Goal: Task Accomplishment & Management: Manage account settings

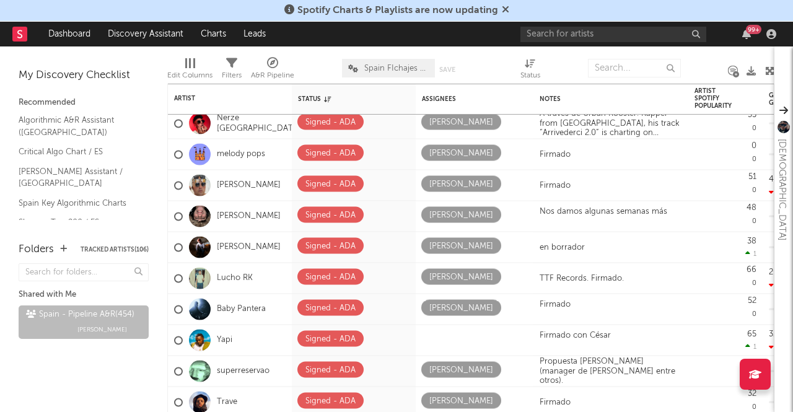
click at [505, 9] on icon at bounding box center [505, 9] width 7 height 10
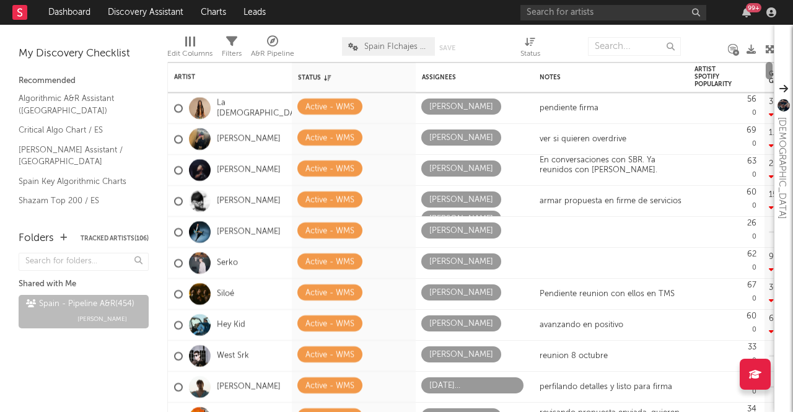
drag, startPoint x: 769, startPoint y: 323, endPoint x: 767, endPoint y: 312, distance: 10.7
click at [748, 87] on div "Artist Notifications Status Edit settings for Status Assignees Notes Artist Spo…" at bounding box center [470, 237] width 607 height 350
click at [609, 130] on div "ver si quieren overdrive" at bounding box center [610, 139] width 155 height 30
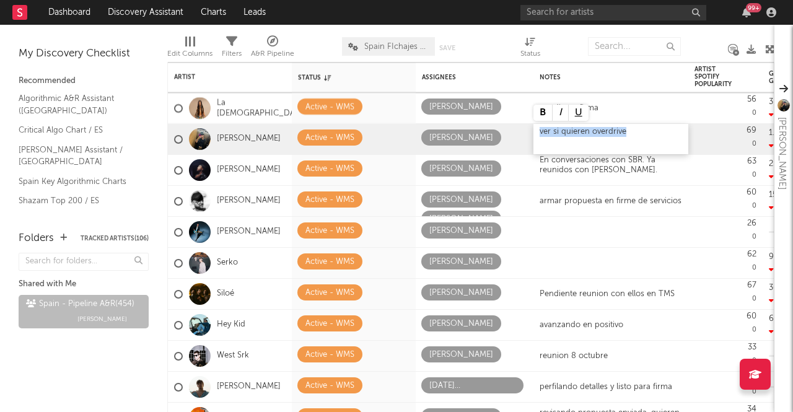
click at [609, 130] on div "ver si quieren overdrive" at bounding box center [610, 139] width 155 height 30
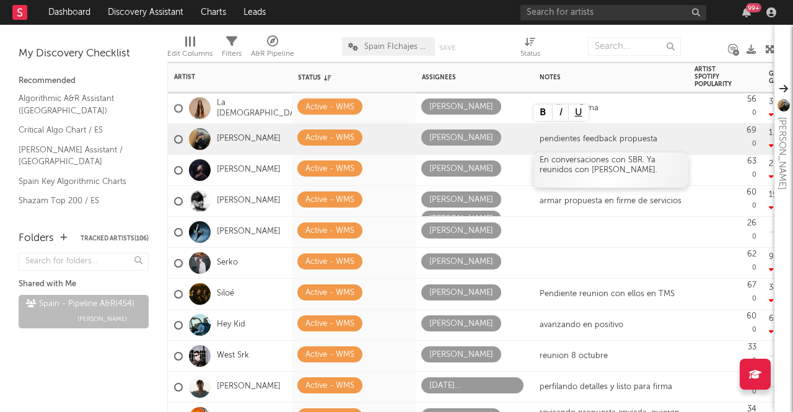
click at [600, 163] on div "En conversaciones con SBR. Ya reunidos con [PERSON_NAME]." at bounding box center [610, 164] width 142 height 19
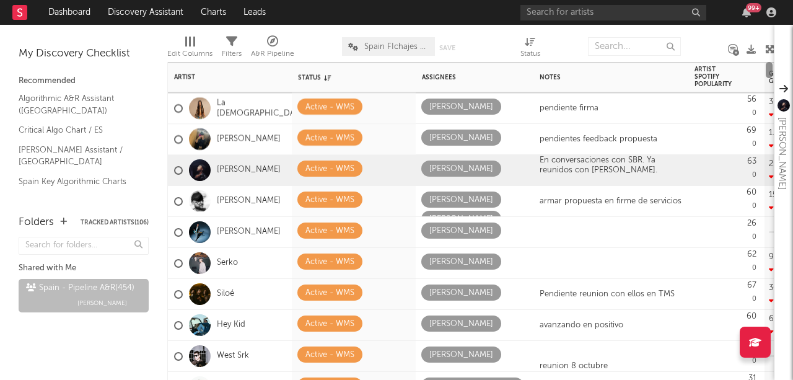
click at [766, 79] on div at bounding box center [769, 221] width 7 height 318
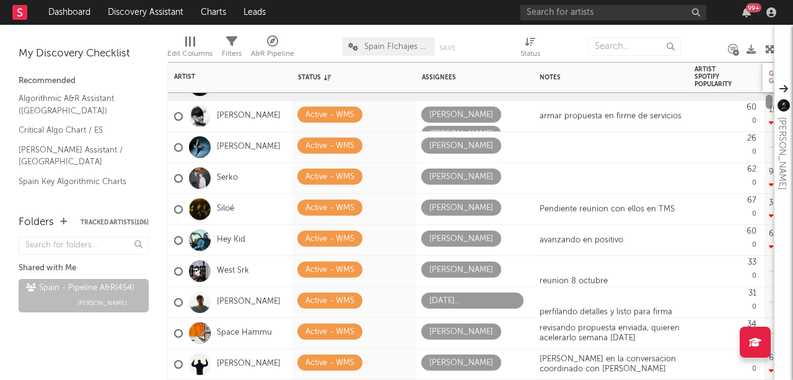
click at [769, 71] on div "La Zowi Active - WMS [PERSON_NAME] pendiente firma 56 0 3.01k -30.4k Created wi…" at bounding box center [470, 221] width 607 height 318
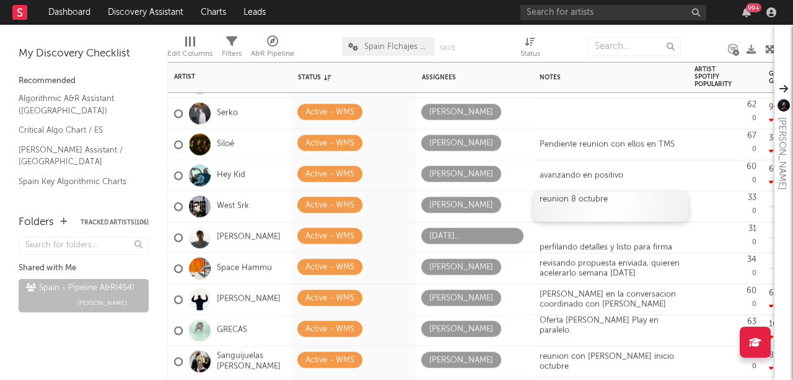
click at [546, 203] on div "reunion 8 octubre" at bounding box center [610, 199] width 142 height 10
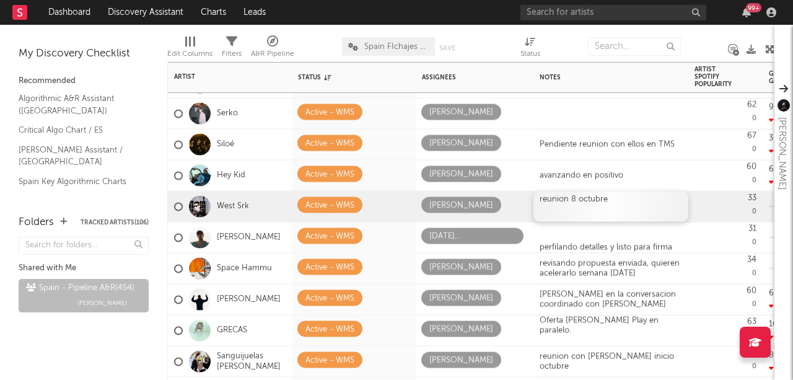
click at [546, 203] on div "reunion 8 octubre" at bounding box center [610, 199] width 142 height 10
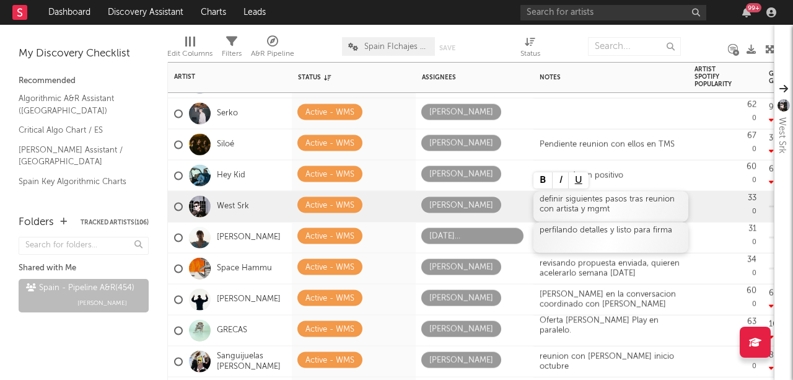
click at [561, 234] on div "perfilando detalles y listo para firma" at bounding box center [610, 237] width 155 height 30
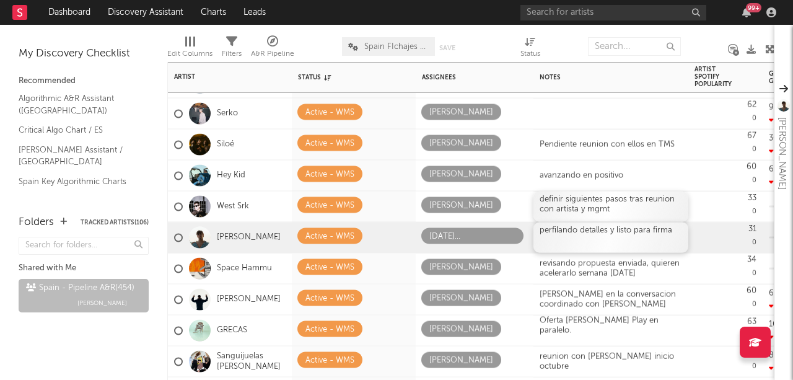
click at [568, 232] on div "perfilando detalles y listo para firma" at bounding box center [610, 237] width 155 height 30
click at [601, 233] on div "perfilando detalles y listo para firma" at bounding box center [610, 237] width 155 height 30
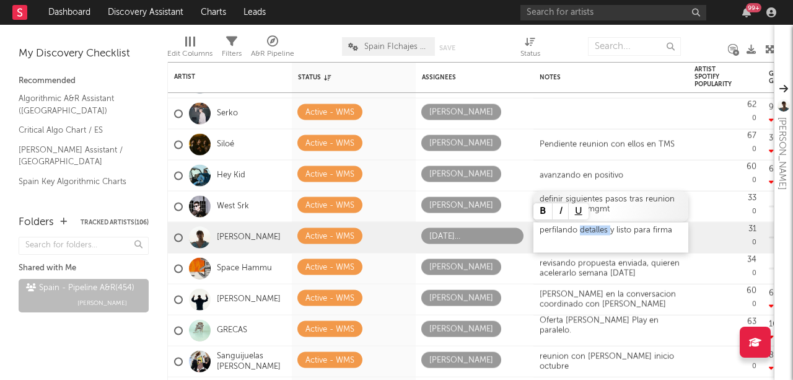
click at [601, 233] on div "perfilando detalles y listo para firma" at bounding box center [610, 237] width 155 height 30
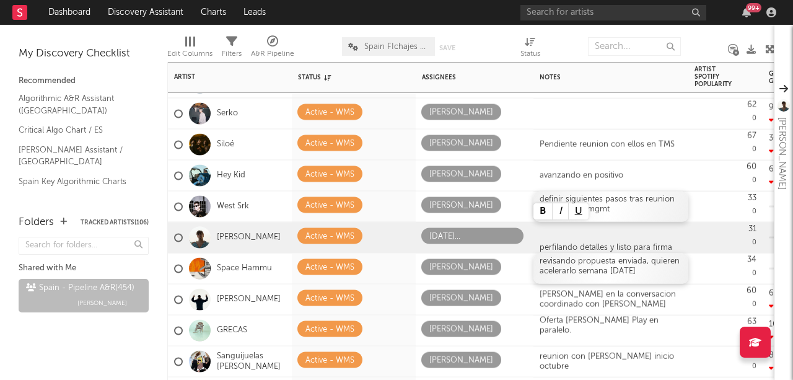
click at [619, 272] on div "revisando propuesta enviada, quieren acelerarlo semana [DATE]" at bounding box center [610, 268] width 155 height 30
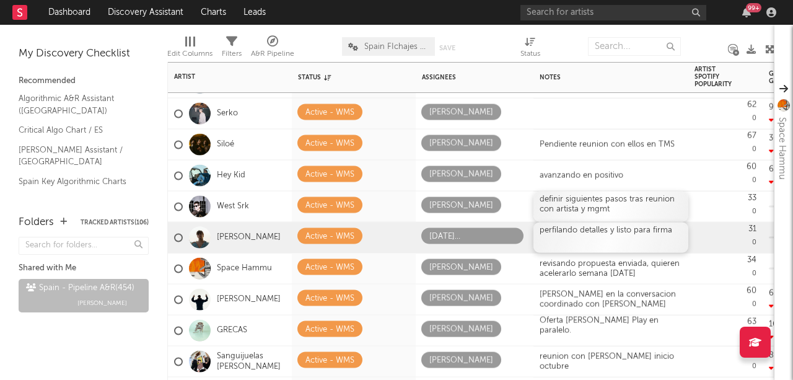
click at [662, 227] on div "perfilando detalles y listo para firma" at bounding box center [610, 237] width 155 height 30
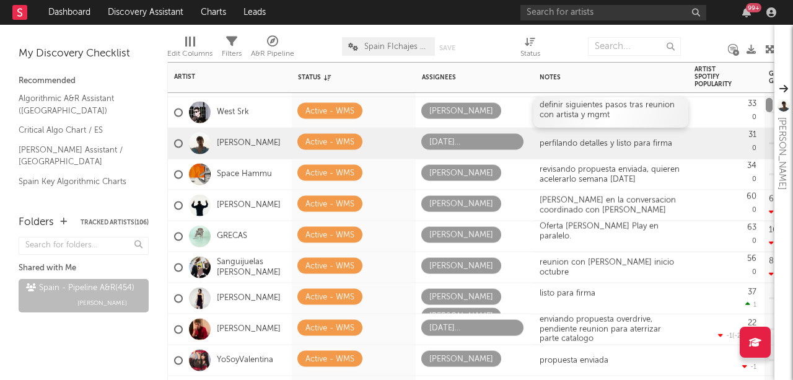
click at [766, 105] on div at bounding box center [769, 105] width 7 height 14
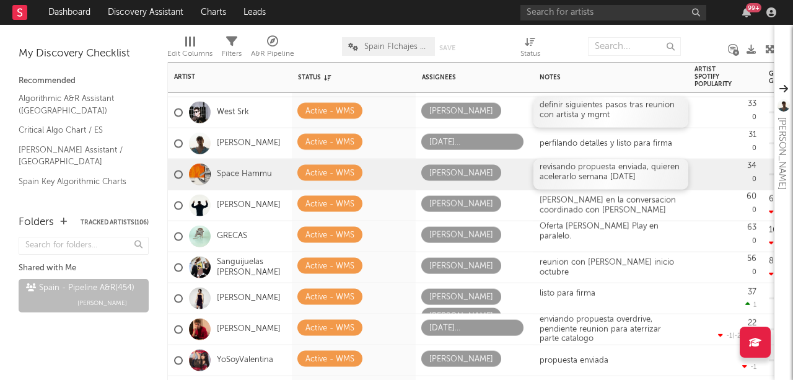
click at [602, 172] on div "revisando propuesta enviada, quieren acelerarlo semana [DATE]" at bounding box center [610, 174] width 155 height 30
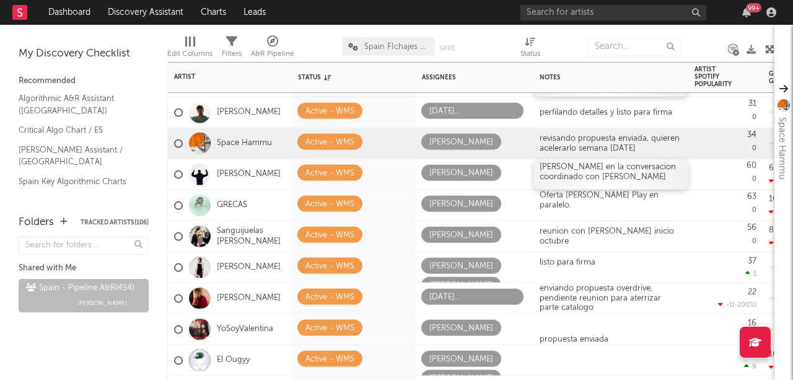
click at [588, 168] on div "[PERSON_NAME] en la conversacion coordinado con [PERSON_NAME]" at bounding box center [610, 174] width 155 height 30
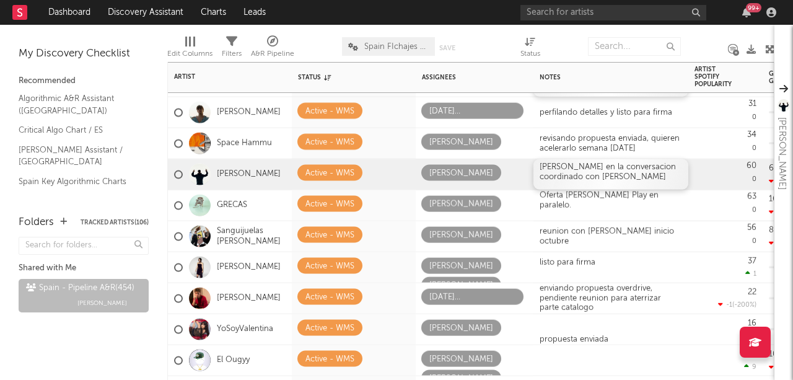
click at [576, 178] on div "[PERSON_NAME] en la conversacion coordinado con [PERSON_NAME]" at bounding box center [610, 174] width 155 height 30
click at [580, 199] on div "Oferta [PERSON_NAME] Play en paralelo." at bounding box center [610, 205] width 155 height 35
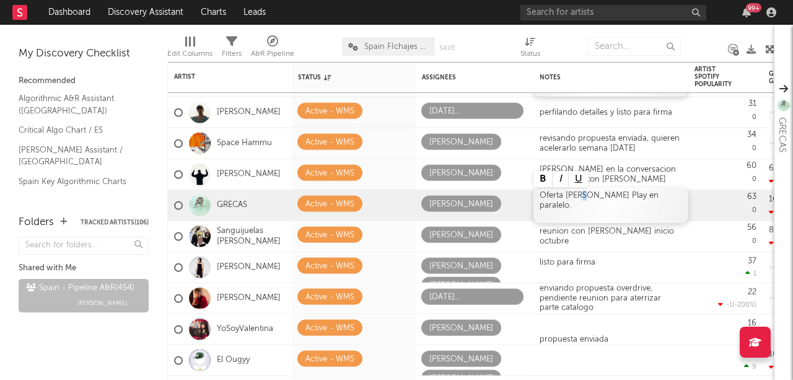
click at [579, 202] on div "Oferta [PERSON_NAME] Play en paralelo." at bounding box center [610, 205] width 155 height 35
click at [551, 198] on div "Oferta [PERSON_NAME] Play en paralelo." at bounding box center [610, 205] width 155 height 35
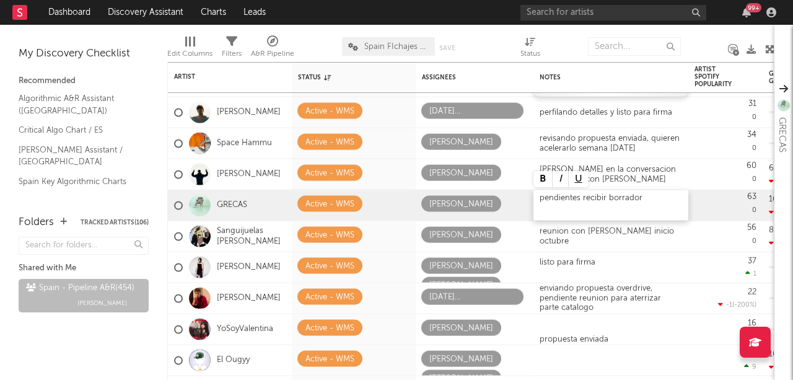
click at [581, 199] on div "pendientes recibir borrador" at bounding box center [610, 198] width 142 height 10
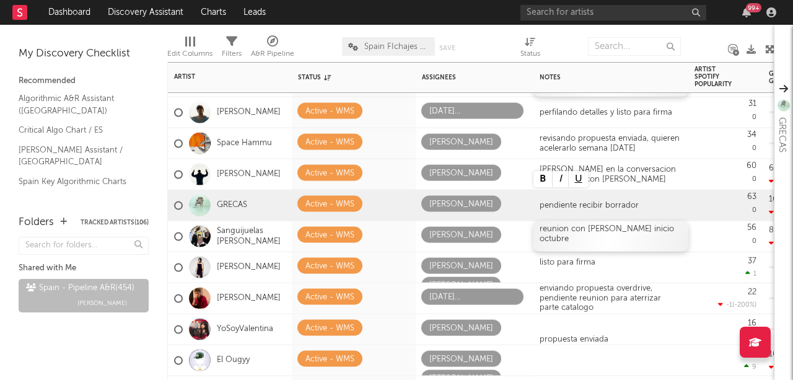
click at [590, 237] on div "reunion con [PERSON_NAME] inicio octubre" at bounding box center [610, 236] width 155 height 30
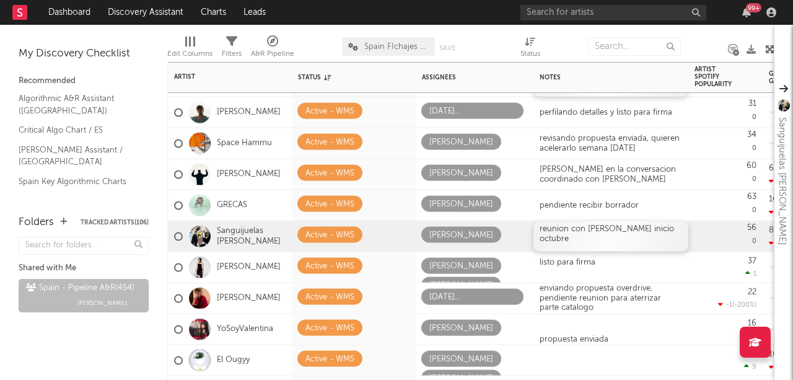
click at [620, 230] on div "reunion con [PERSON_NAME] inicio octubre" at bounding box center [610, 233] width 142 height 19
click at [595, 260] on div "listo para firma" at bounding box center [610, 264] width 142 height 19
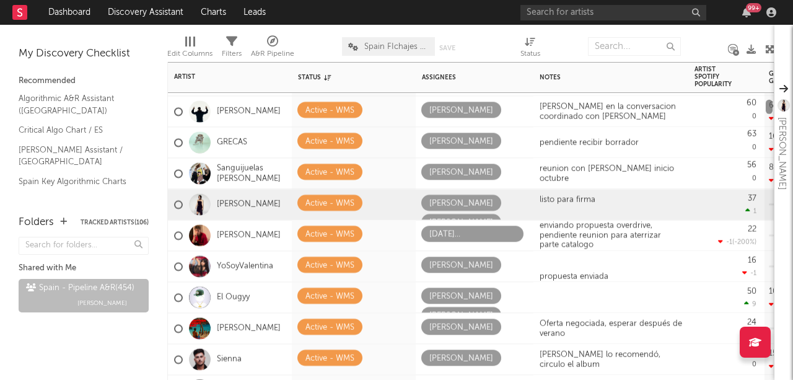
click at [770, 106] on div at bounding box center [769, 107] width 7 height 14
click at [768, 107] on div at bounding box center [769, 107] width 7 height 14
click at [605, 164] on div "reunion con [PERSON_NAME] inicio octubre" at bounding box center [610, 170] width 142 height 19
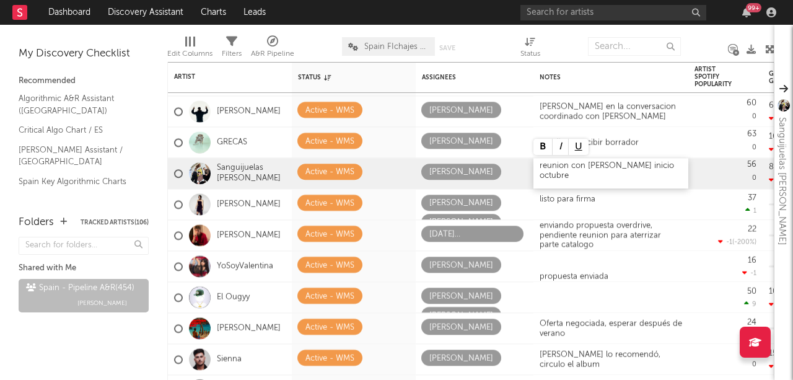
click at [605, 164] on div "reunion con [PERSON_NAME] inicio octubre" at bounding box center [610, 170] width 142 height 19
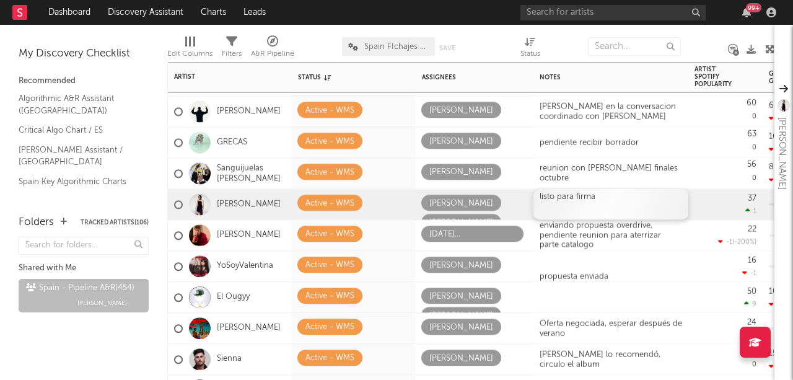
click at [602, 196] on div "listo para firma" at bounding box center [610, 201] width 142 height 19
click at [603, 193] on div "listo para firma" at bounding box center [610, 201] width 142 height 19
click at [596, 225] on div "enviando propuesta overdrive, pendiente reunion para aterrizar parte catalogo" at bounding box center [610, 235] width 142 height 29
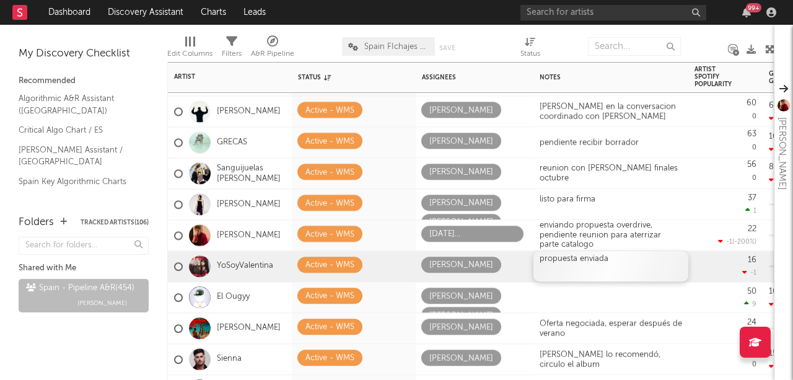
click at [588, 270] on div "propuesta enviada" at bounding box center [610, 266] width 155 height 30
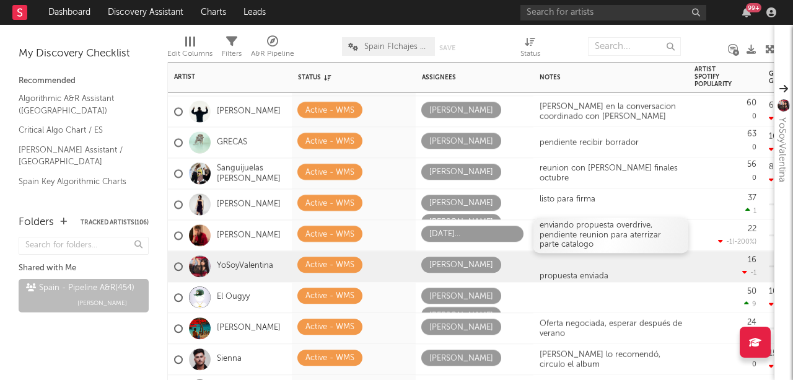
click at [618, 235] on div "enviando propuesta overdrive, pendiente reunion para aterrizar parte catalogo" at bounding box center [610, 235] width 142 height 29
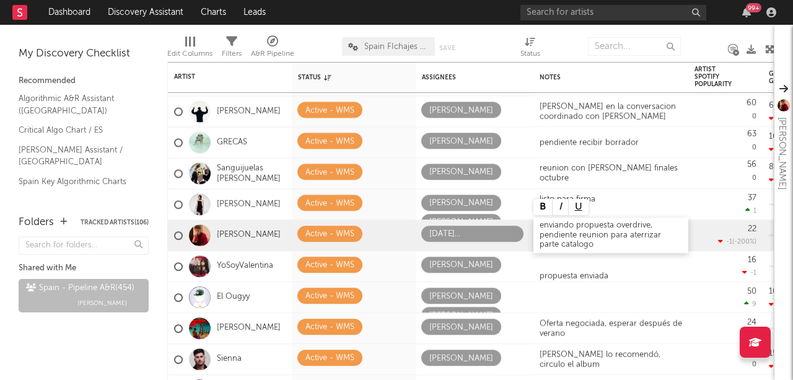
click at [591, 237] on div "enviando propuesta overdrive, pendiente reunion para aterrizar parte catalogo" at bounding box center [610, 235] width 142 height 29
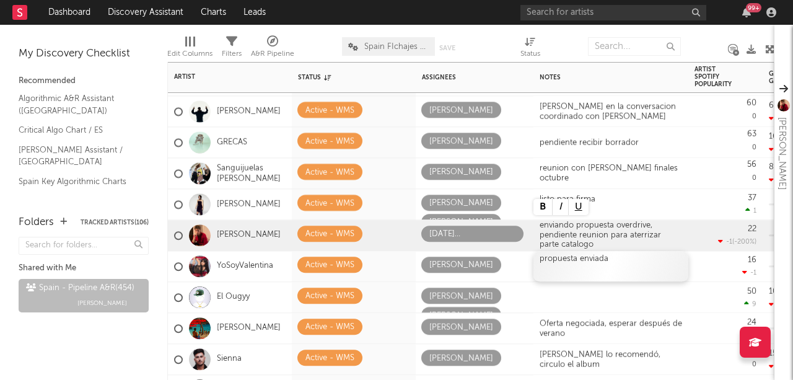
click at [591, 274] on div "propuesta enviada" at bounding box center [610, 266] width 155 height 30
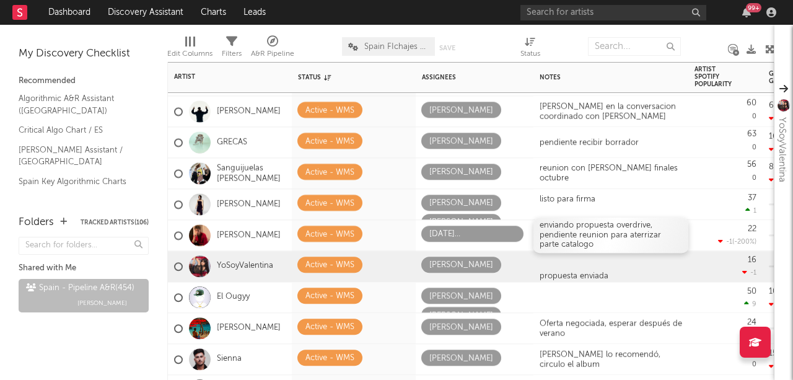
click at [649, 235] on div "enviando propuesta overdrive, pendiente reunion para aterrizar parte catalogo" at bounding box center [610, 235] width 142 height 29
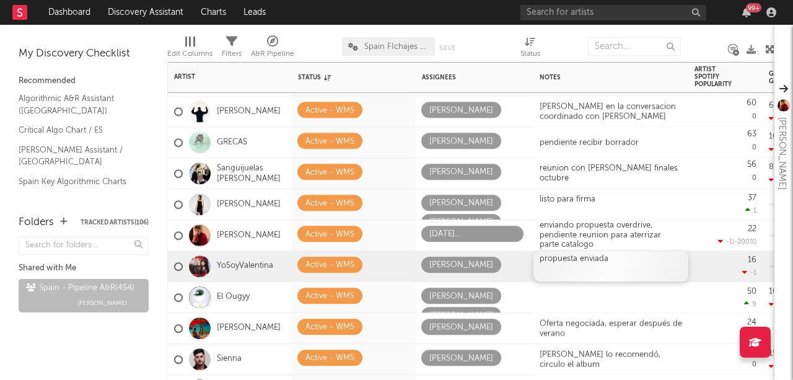
click at [616, 261] on div "propuesta enviada" at bounding box center [610, 266] width 155 height 30
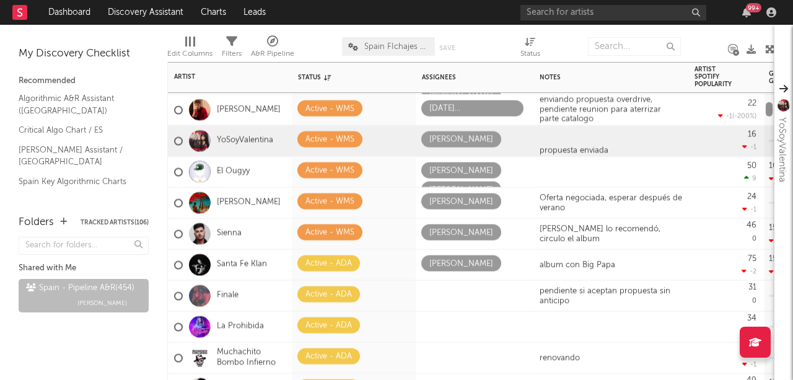
click at [768, 111] on div at bounding box center [769, 109] width 7 height 14
click at [569, 170] on div at bounding box center [610, 172] width 155 height 30
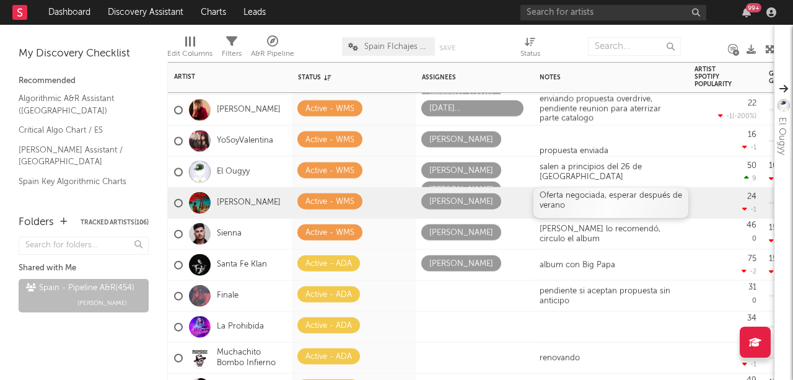
click at [585, 190] on div "Oferta negociada, esperar después de verano" at bounding box center [610, 203] width 155 height 30
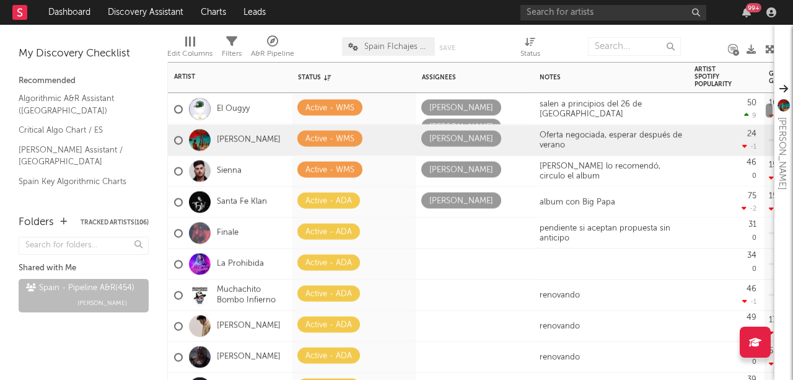
click at [767, 107] on div at bounding box center [769, 110] width 7 height 14
click at [567, 191] on div "album con Big Papa" at bounding box center [610, 201] width 155 height 30
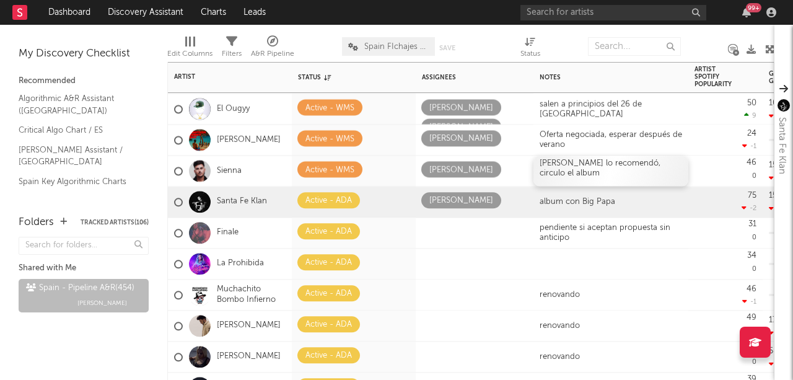
click at [601, 166] on div "[PERSON_NAME] lo recomendó, circulo el album" at bounding box center [610, 170] width 155 height 30
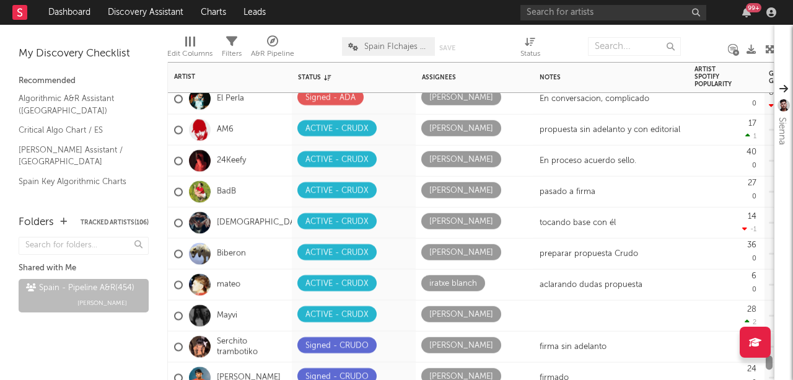
drag, startPoint x: 768, startPoint y: 107, endPoint x: 772, endPoint y: 360, distance: 253.4
click at [772, 360] on div at bounding box center [768, 236] width 9 height 287
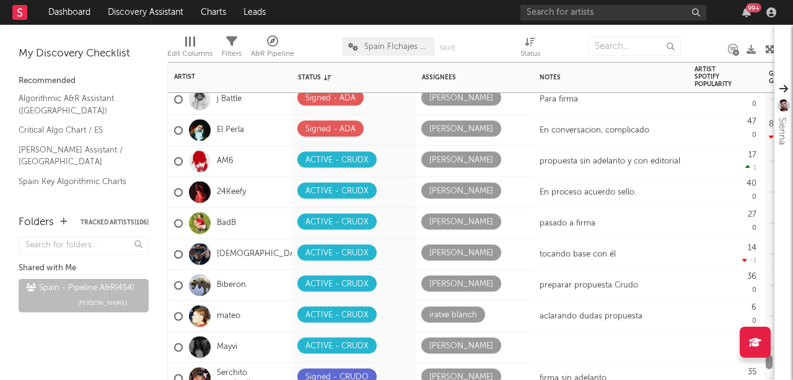
click at [771, 360] on div at bounding box center [769, 361] width 7 height 14
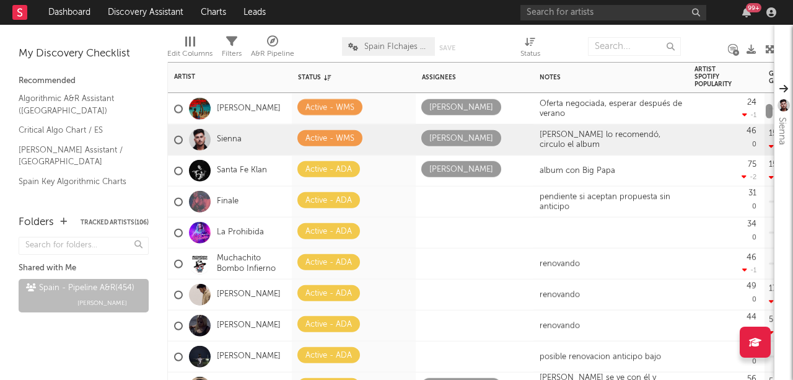
drag, startPoint x: 771, startPoint y: 364, endPoint x: 764, endPoint y: 113, distance: 250.3
click at [764, 113] on div at bounding box center [768, 236] width 9 height 287
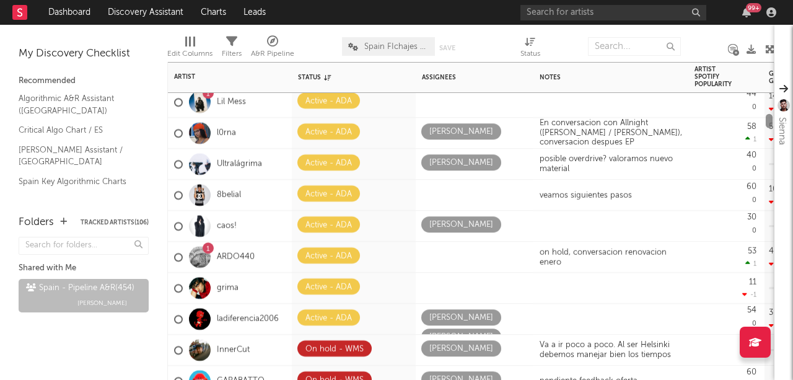
drag, startPoint x: 769, startPoint y: 113, endPoint x: 767, endPoint y: 122, distance: 9.5
click at [767, 122] on div at bounding box center [769, 121] width 7 height 14
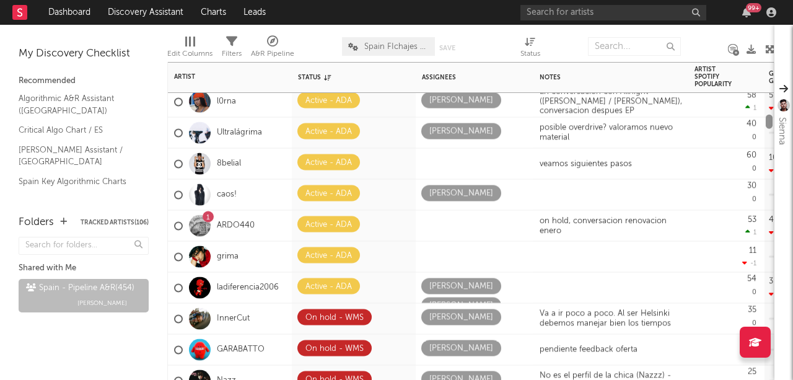
click at [767, 123] on div at bounding box center [769, 122] width 7 height 14
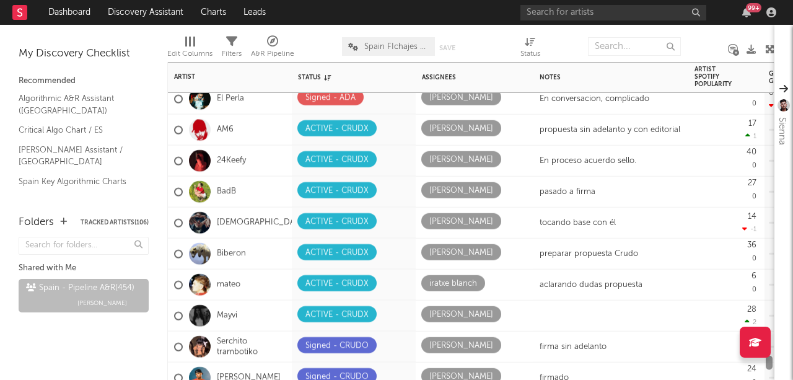
drag, startPoint x: 768, startPoint y: 123, endPoint x: 767, endPoint y: 364, distance: 240.9
click at [767, 364] on div at bounding box center [769, 362] width 7 height 14
click at [680, 124] on div "propuesta sin adelanto y con editorial" at bounding box center [610, 130] width 155 height 30
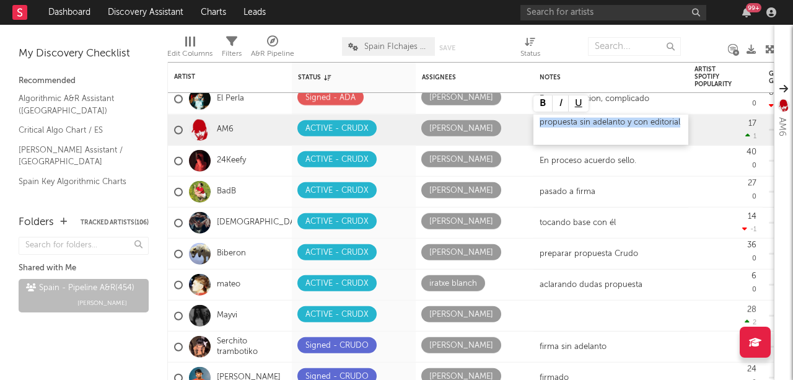
click at [680, 124] on div "propuesta sin adelanto y con editorial" at bounding box center [610, 130] width 155 height 30
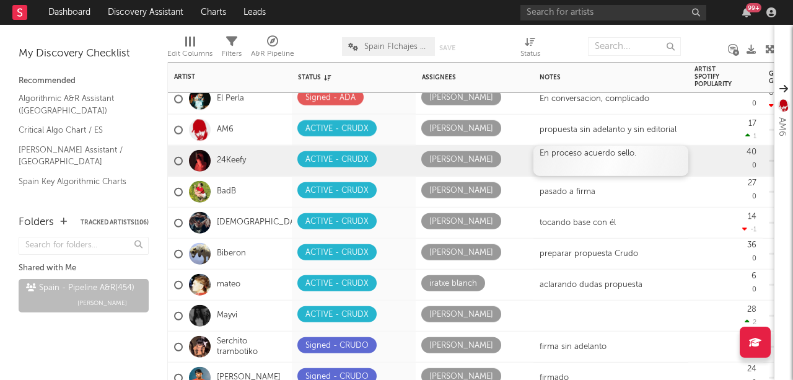
click at [631, 163] on div "En proceso acuerdo sello." at bounding box center [610, 161] width 155 height 30
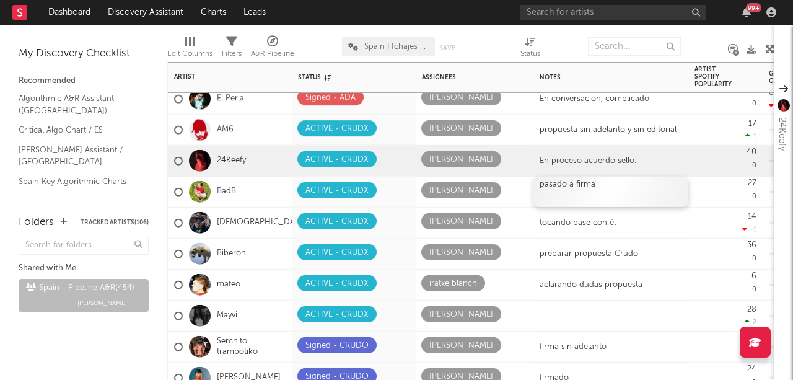
click at [611, 191] on div "pasado a firma" at bounding box center [610, 192] width 155 height 30
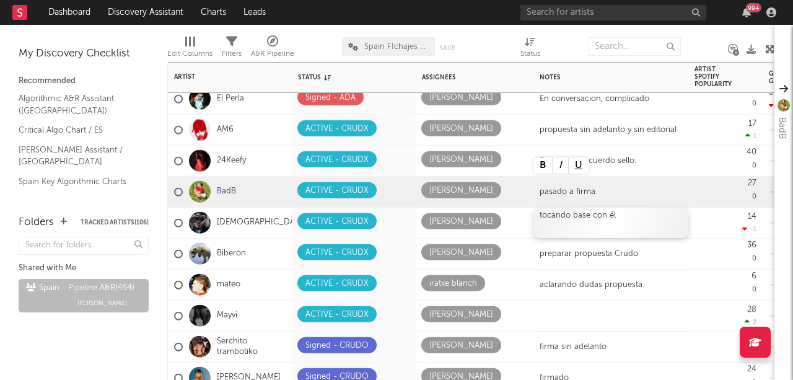
click at [631, 220] on div "tocando base con él" at bounding box center [610, 222] width 155 height 30
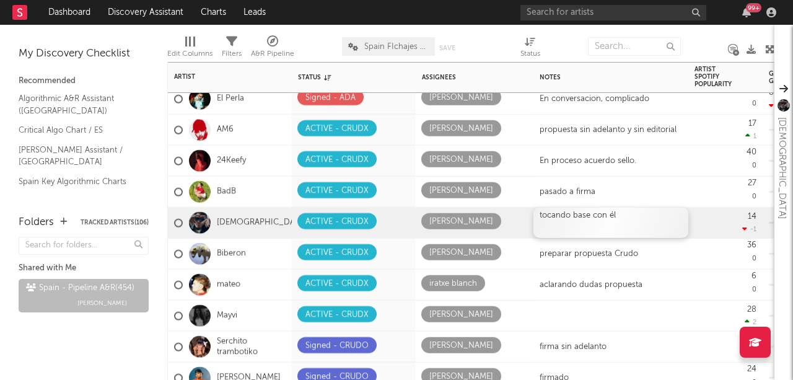
click at [632, 220] on div "tocando base con él" at bounding box center [610, 222] width 155 height 30
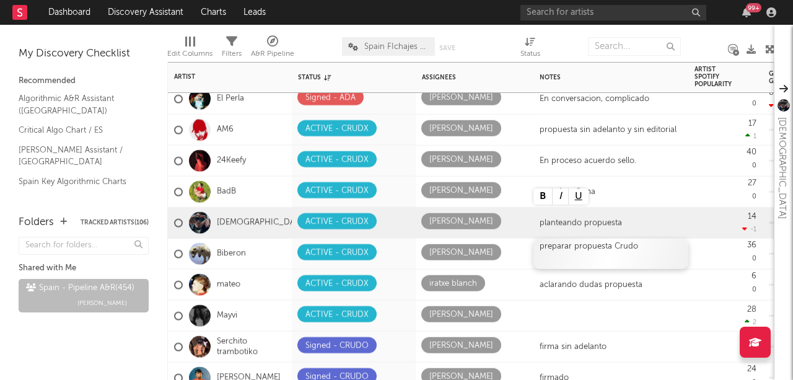
click at [639, 247] on div "preparar propuesta Crudo" at bounding box center [610, 253] width 155 height 30
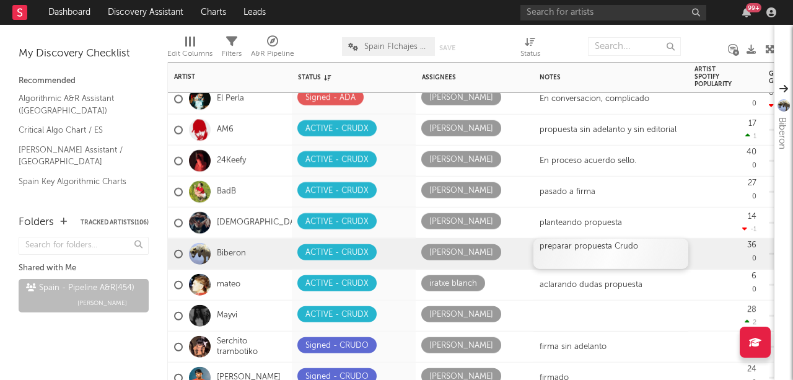
click at [639, 247] on div "preparar propuesta Crudo" at bounding box center [610, 253] width 155 height 30
click at [573, 248] on div "preparar propuesta Crudo" at bounding box center [610, 253] width 155 height 30
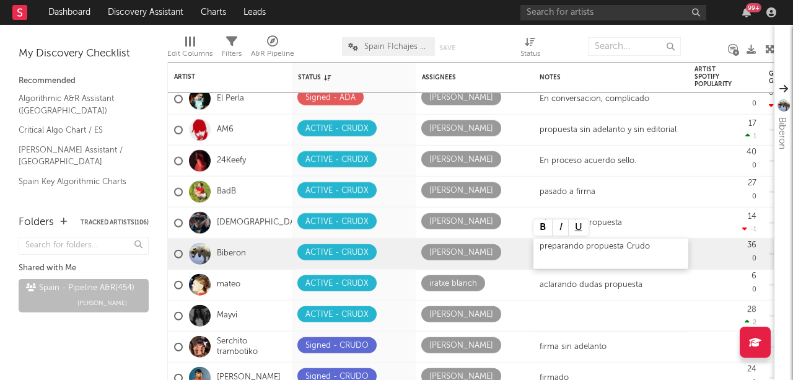
click at [583, 256] on div "preparando propuesta Crudo" at bounding box center [610, 253] width 155 height 30
click at [650, 248] on div "preparando propuesta Crudo" at bounding box center [610, 253] width 155 height 30
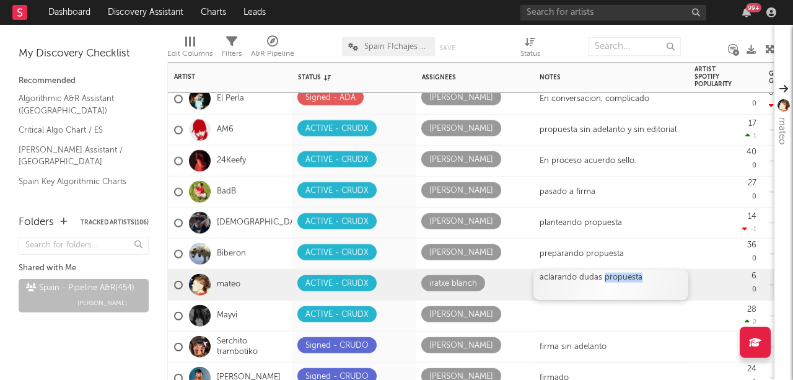
click at [635, 277] on div "aclarando dudas propuesta" at bounding box center [610, 284] width 155 height 30
click at [634, 301] on div at bounding box center [610, 315] width 155 height 30
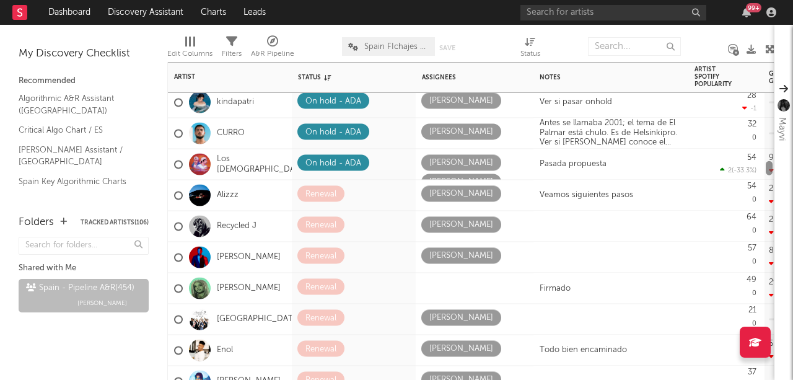
drag, startPoint x: 767, startPoint y: 362, endPoint x: 756, endPoint y: 167, distance: 194.8
click at [756, 167] on div "L'Beel On hold - [PERSON_NAME] dejamos estar por ahora. Ofrecida desde el [PERS…" at bounding box center [470, 221] width 607 height 318
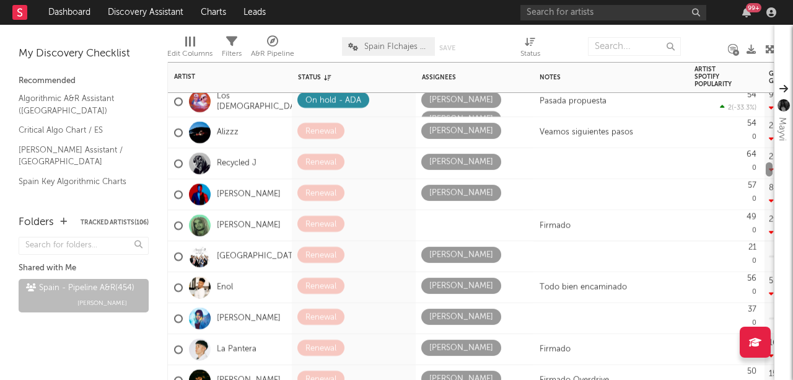
click at [770, 170] on div at bounding box center [769, 169] width 7 height 14
click at [393, 283] on icon at bounding box center [395, 286] width 8 height 8
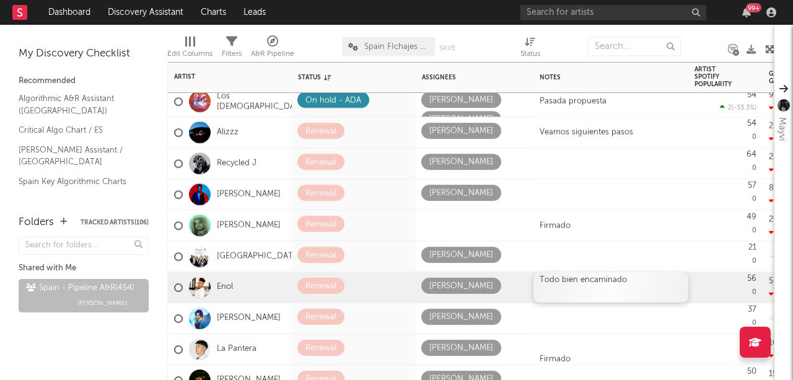
click at [604, 287] on div "Todo bien encaminado" at bounding box center [610, 287] width 155 height 30
click at [617, 281] on div "Todo bien encaminado" at bounding box center [610, 287] width 155 height 30
click at [595, 299] on div "renovado" at bounding box center [610, 287] width 155 height 30
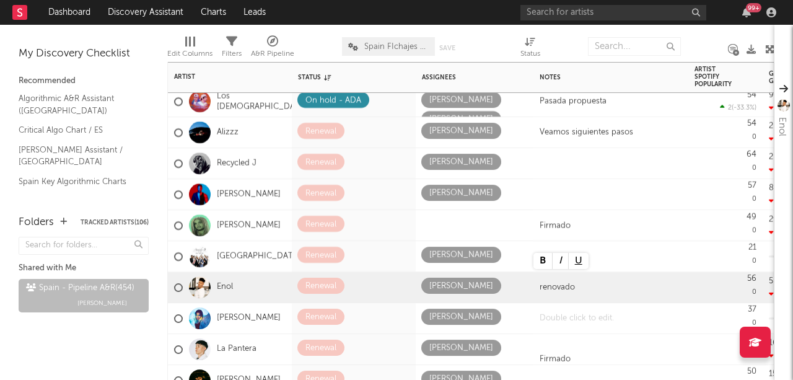
click at [575, 317] on div at bounding box center [610, 318] width 155 height 30
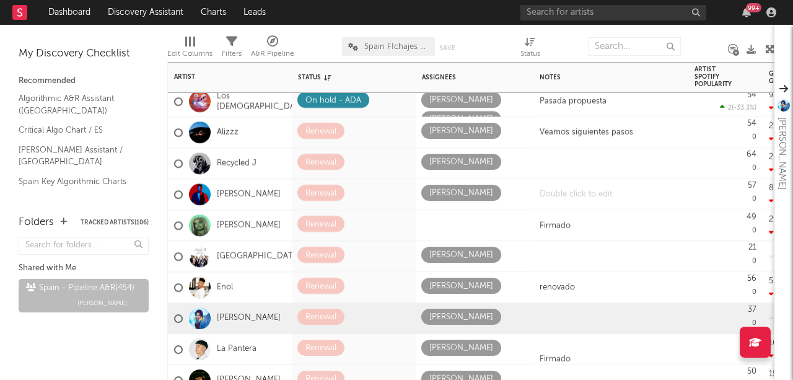
click at [575, 195] on div at bounding box center [610, 194] width 155 height 30
click at [553, 318] on div at bounding box center [610, 318] width 155 height 30
click at [637, 204] on div at bounding box center [610, 194] width 155 height 30
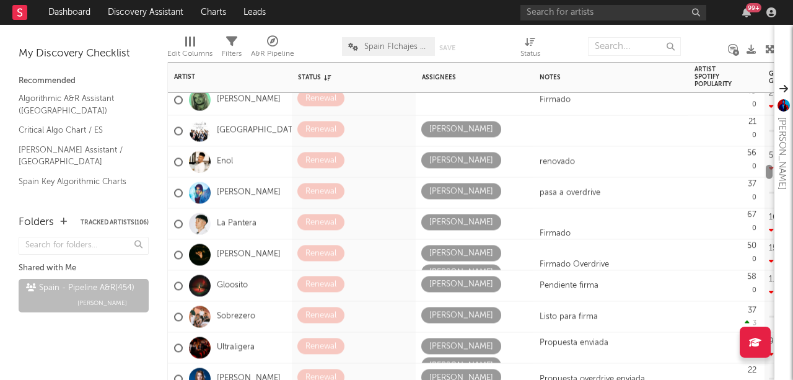
click at [770, 172] on div at bounding box center [769, 172] width 7 height 14
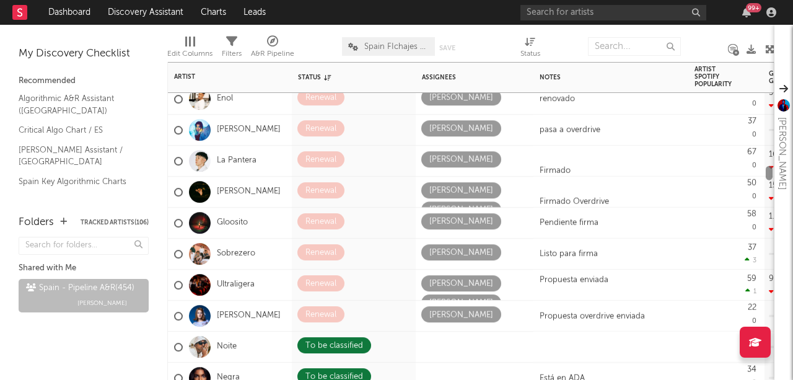
click at [768, 172] on div at bounding box center [769, 173] width 7 height 14
